Goal: Find specific page/section: Find specific page/section

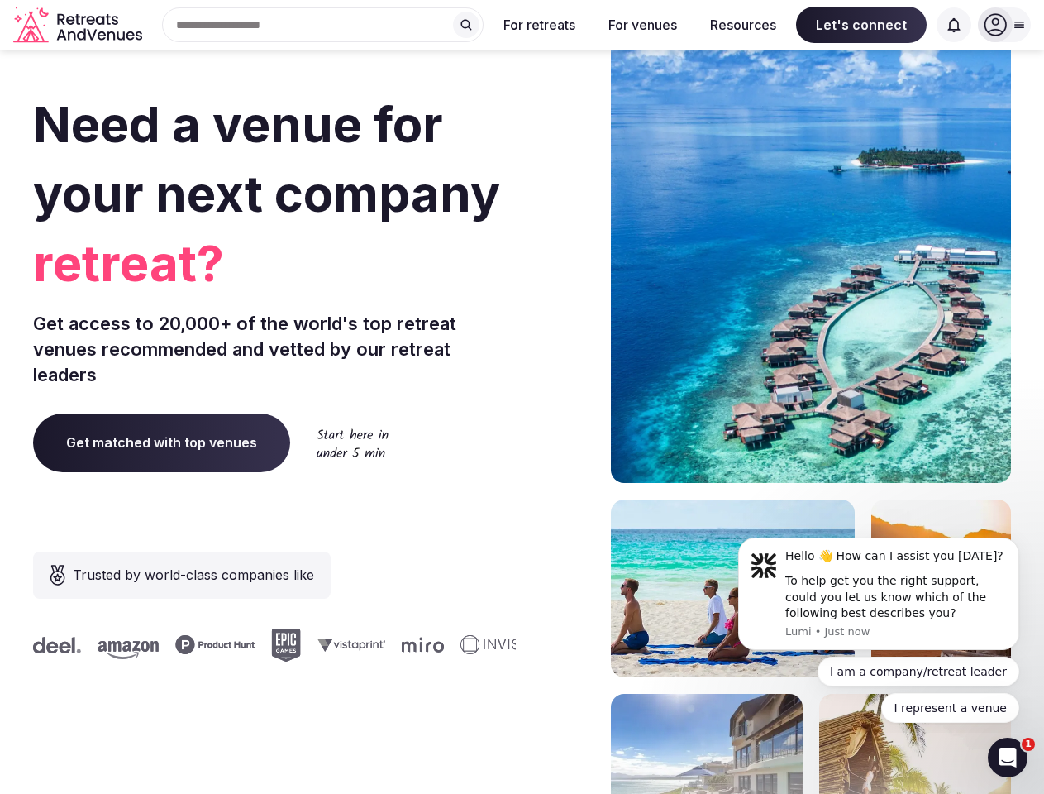
click at [522, 397] on div "Need a venue for your next company retreat? Get access to 20,000+ of the world'…" at bounding box center [522, 495] width 978 height 996
click at [323, 25] on div "Search Popular Destinations [GEOGRAPHIC_DATA], [GEOGRAPHIC_DATA] [GEOGRAPHIC_DA…" at bounding box center [316, 24] width 335 height 35
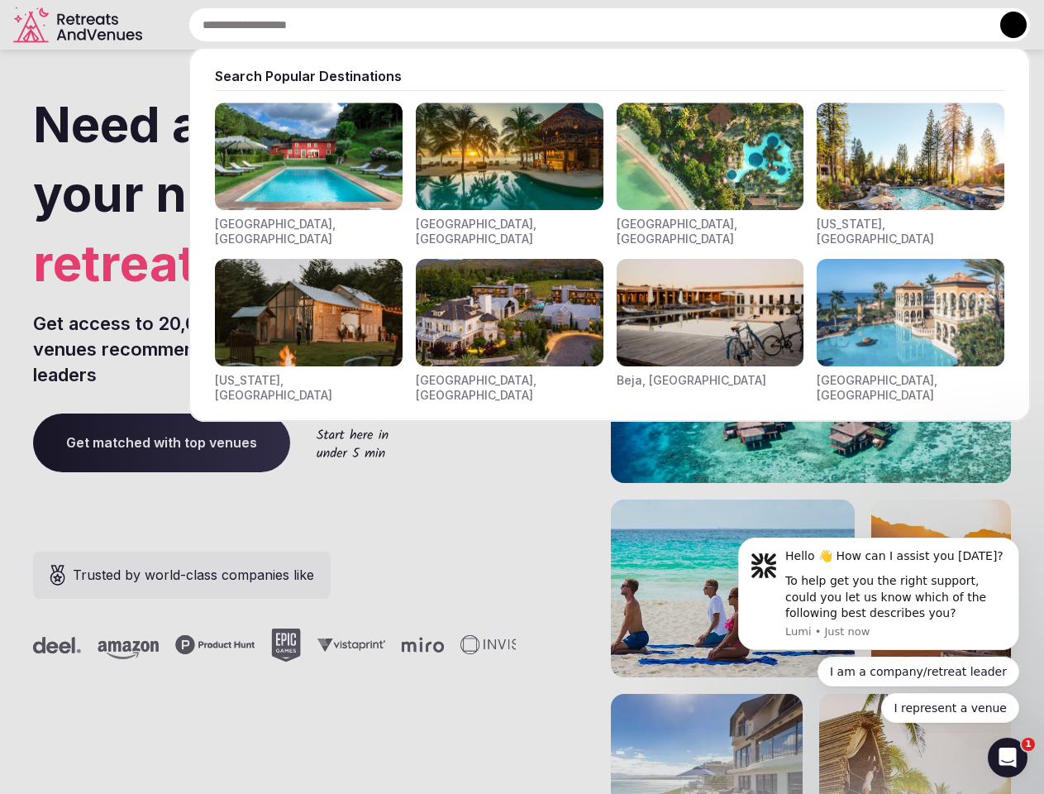
click at [466, 25] on input "text" at bounding box center [610, 24] width 843 height 35
click at [540, 25] on input "text" at bounding box center [610, 24] width 843 height 35
click at [642, 25] on input "text" at bounding box center [610, 24] width 843 height 35
click at [743, 25] on input "text" at bounding box center [610, 24] width 843 height 35
click at [862, 25] on input "text" at bounding box center [610, 24] width 843 height 35
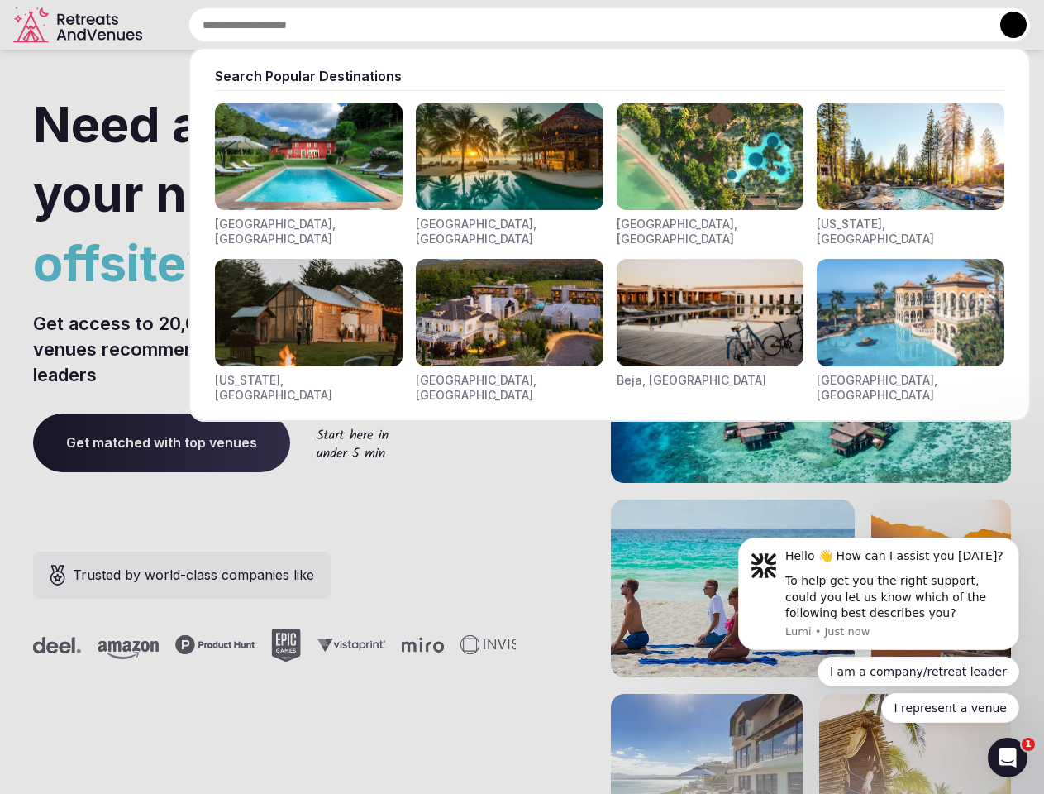
click at [954, 25] on input "text" at bounding box center [610, 24] width 843 height 35
click at [1005, 25] on button at bounding box center [1013, 25] width 26 height 26
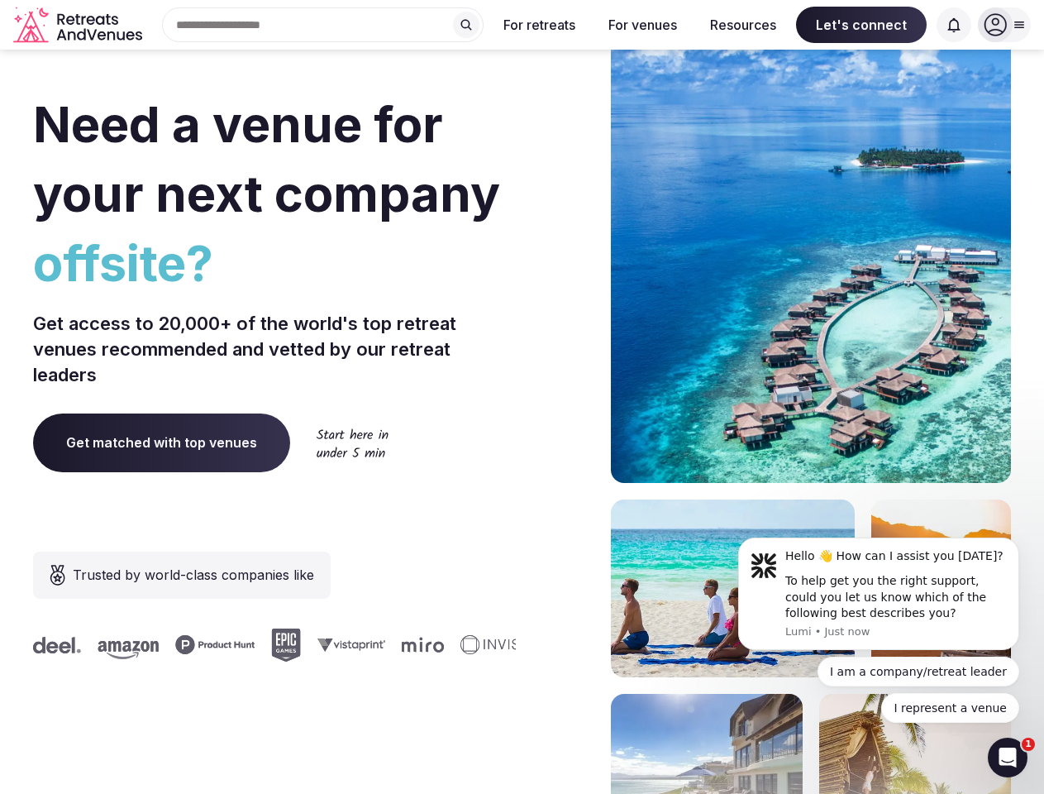
click at [879, 594] on div "To help get you the right support, could you let us know which of the following…" at bounding box center [896, 597] width 222 height 49
